Goal: Communication & Community: Connect with others

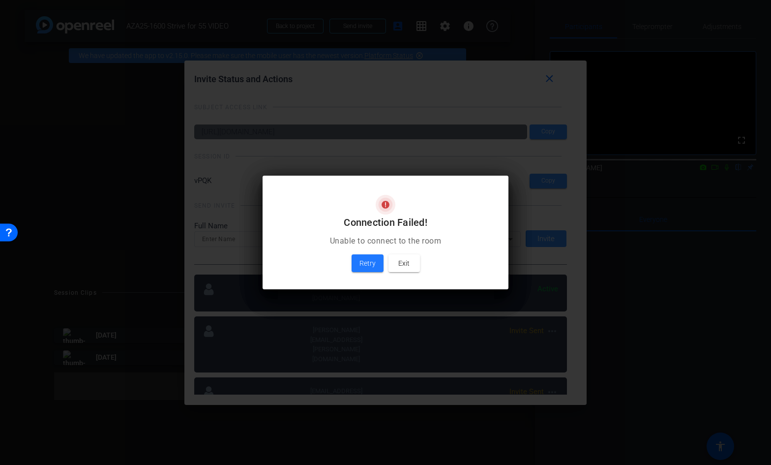
scroll to position [107, 0]
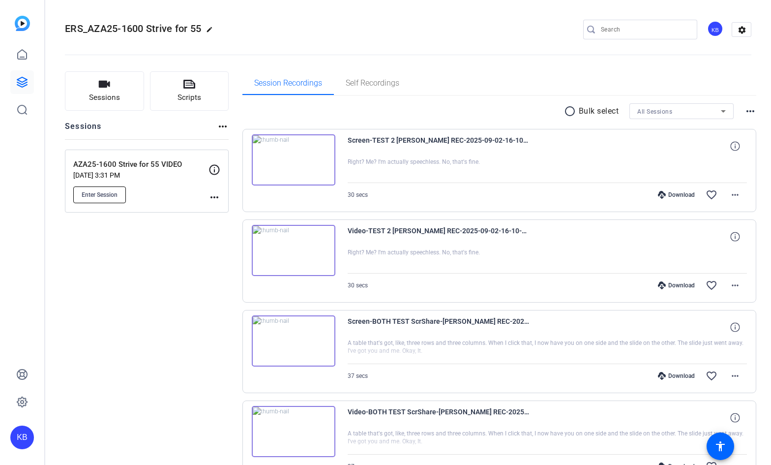
click at [113, 196] on span "Enter Session" at bounding box center [100, 195] width 36 height 8
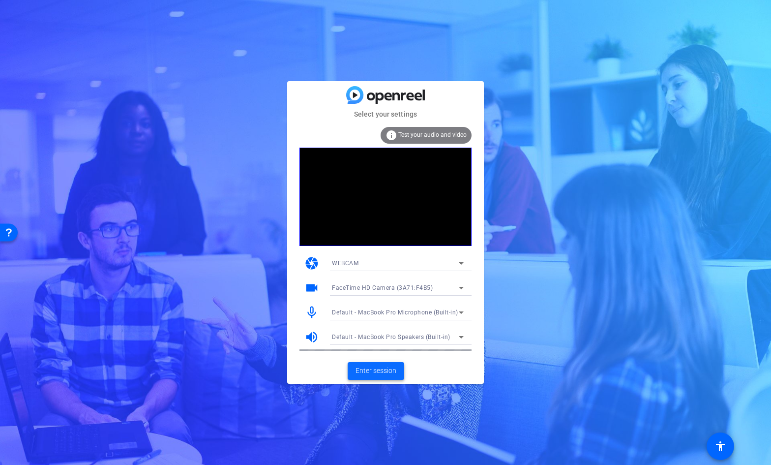
click at [382, 367] on span "Enter session" at bounding box center [376, 371] width 41 height 10
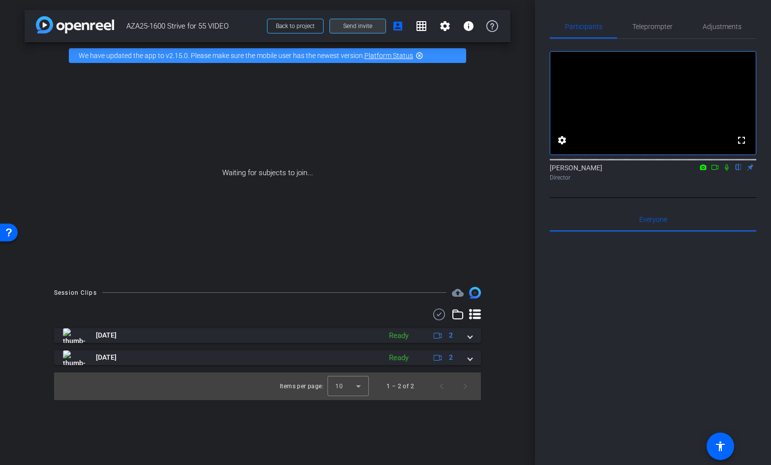
click at [354, 26] on span "Send invite" at bounding box center [357, 26] width 29 height 8
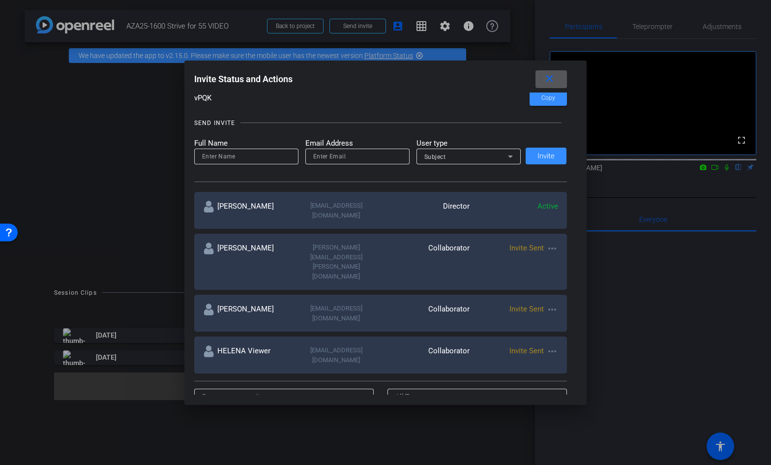
scroll to position [83, 0]
click at [505, 160] on icon at bounding box center [511, 156] width 12 height 12
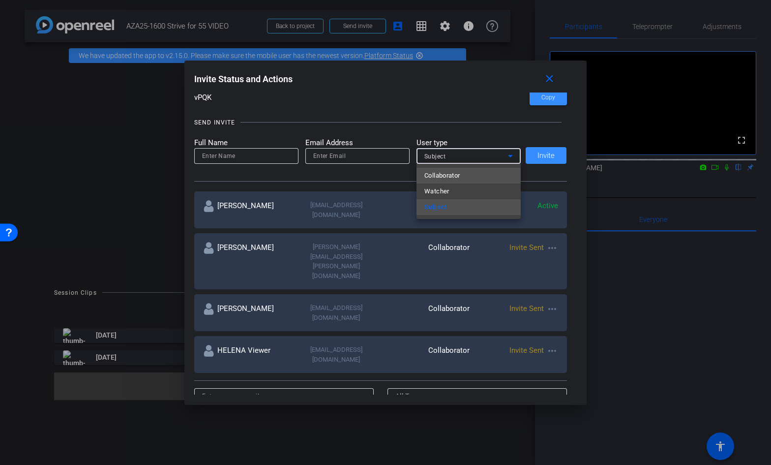
click at [491, 176] on mat-option "Collaborator" at bounding box center [469, 176] width 104 height 16
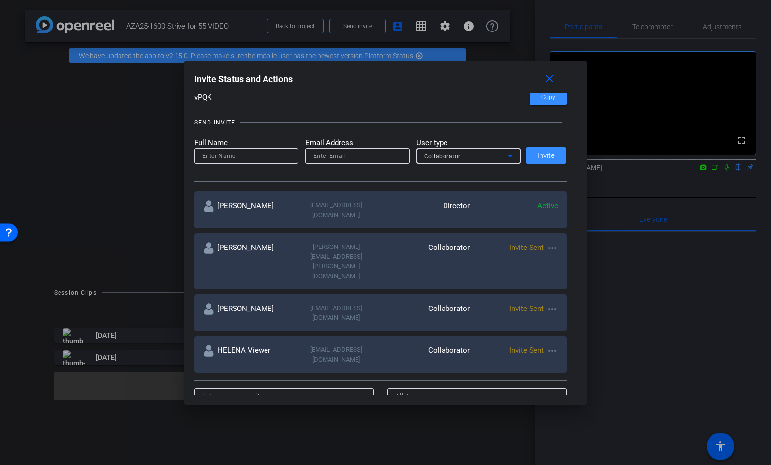
click at [358, 152] on input "email" at bounding box center [357, 156] width 89 height 12
paste input "[EMAIL_ADDRESS][DOMAIN_NAME]"
type input "[EMAIL_ADDRESS][DOMAIN_NAME]"
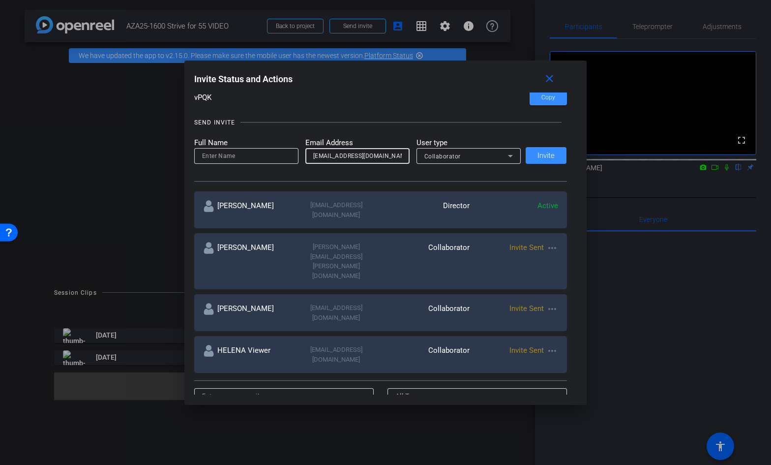
click at [214, 159] on input at bounding box center [246, 156] width 89 height 12
paste input "[EMAIL_ADDRESS][DOMAIN_NAME]"
drag, startPoint x: 237, startPoint y: 158, endPoint x: 316, endPoint y: 158, distance: 78.7
click at [316, 158] on form "Full Name [PERSON_NAME][EMAIL_ADDRESS][DOMAIN_NAME] Email Address [EMAIL_ADDRES…" at bounding box center [357, 150] width 327 height 27
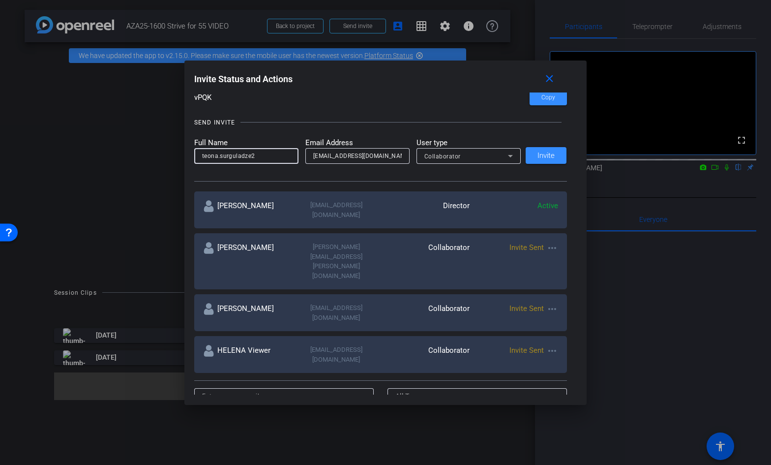
scroll to position [0, 0]
click at [220, 155] on input "teona.[PERSON_NAME]" at bounding box center [246, 156] width 89 height 12
type input "[PERSON_NAME]"
click at [546, 154] on span "Invite" at bounding box center [546, 155] width 17 height 7
